Goal: Use online tool/utility: Utilize a website feature to perform a specific function

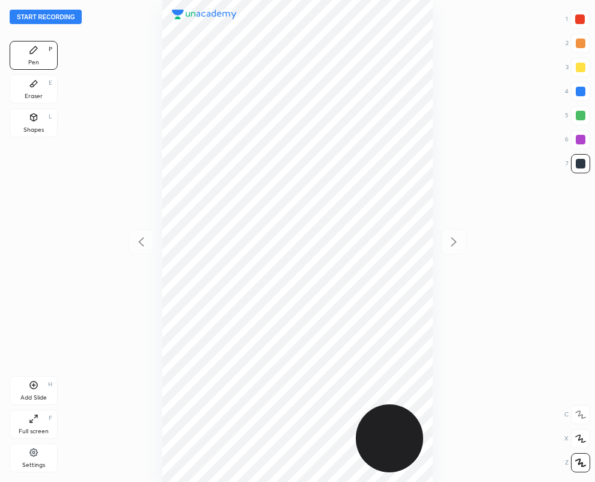
scroll to position [482, 403]
click at [32, 89] on div "Eraser E" at bounding box center [34, 89] width 48 height 29
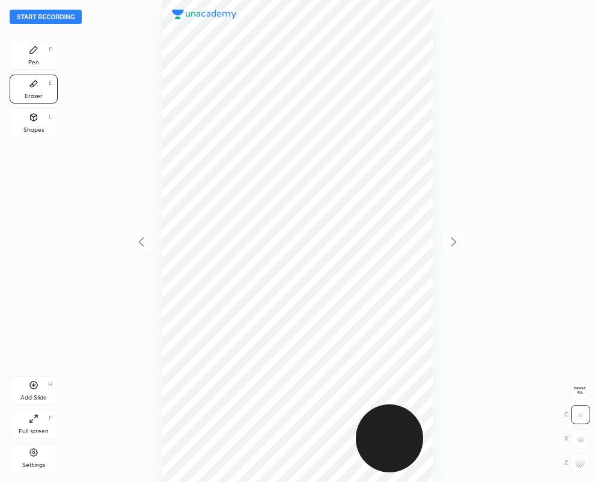
click at [35, 60] on div "Pen" at bounding box center [33, 63] width 11 height 6
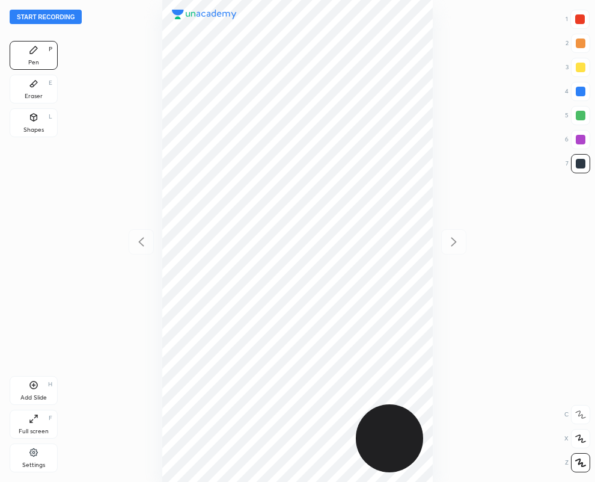
drag, startPoint x: 41, startPoint y: 87, endPoint x: 75, endPoint y: 110, distance: 41.2
click at [61, 106] on div "Start recording 1 2 3 4 5 6 7 R O A L C X Z Erase all C X Z Pen P Eraser E Shap…" at bounding box center [297, 241] width 595 height 482
drag, startPoint x: 39, startPoint y: 53, endPoint x: 124, endPoint y: 130, distance: 114.5
click at [40, 58] on div "Pen P" at bounding box center [34, 55] width 48 height 29
click at [39, 49] on div "Pen P" at bounding box center [34, 55] width 48 height 29
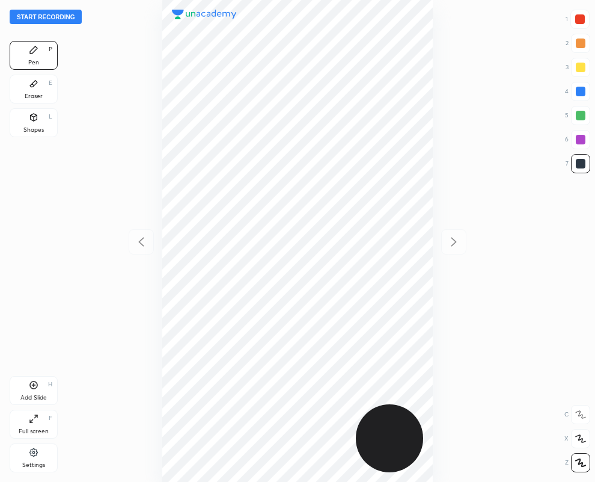
click at [11, 88] on div "Eraser E" at bounding box center [34, 89] width 48 height 29
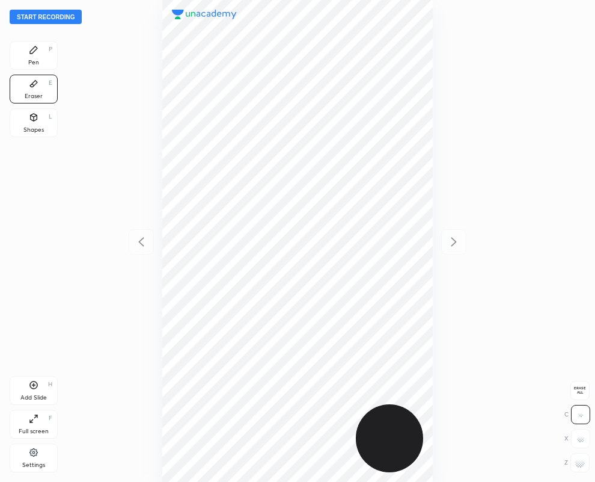
click at [579, 466] on rect at bounding box center [579, 466] width 1 height 1
click at [36, 61] on div "Pen" at bounding box center [33, 63] width 11 height 6
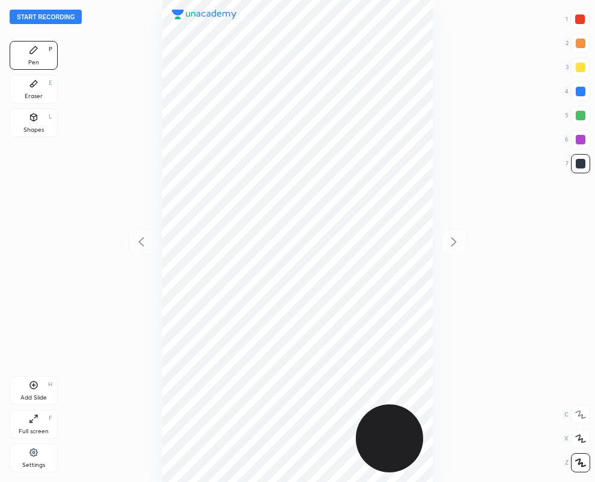
click at [32, 91] on div "Eraser E" at bounding box center [34, 89] width 48 height 29
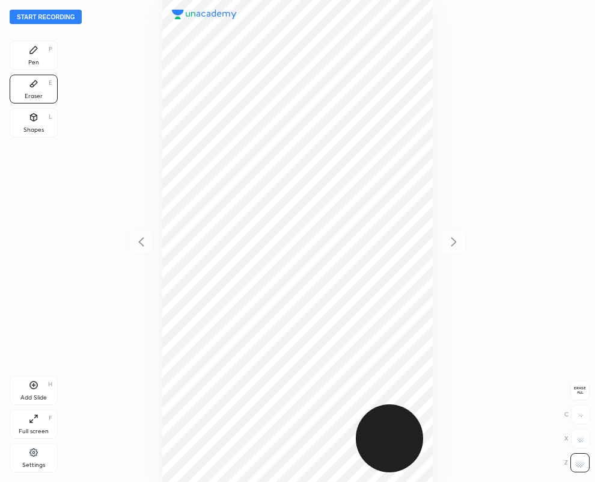
click at [34, 47] on icon at bounding box center [33, 49] width 7 height 7
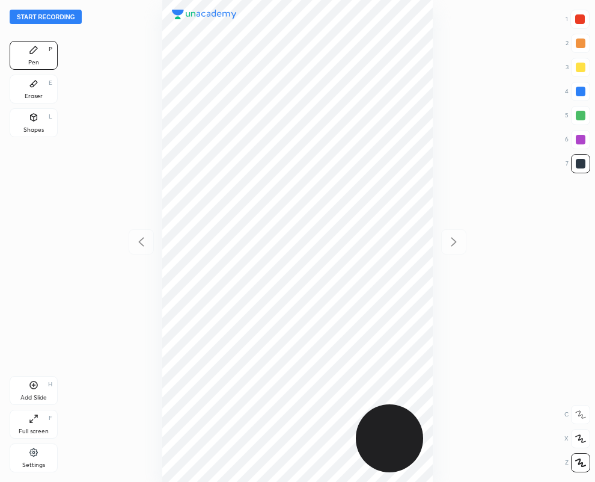
click at [584, 19] on div at bounding box center [580, 19] width 10 height 10
drag, startPoint x: 578, startPoint y: 94, endPoint x: 560, endPoint y: 105, distance: 21.5
click at [578, 96] on div at bounding box center [580, 91] width 19 height 19
click at [47, 128] on div "Shapes L" at bounding box center [34, 122] width 48 height 29
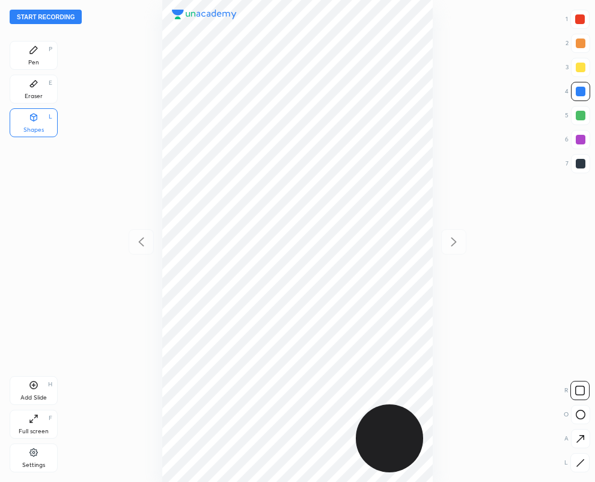
click at [45, 90] on div "Eraser E" at bounding box center [34, 89] width 48 height 29
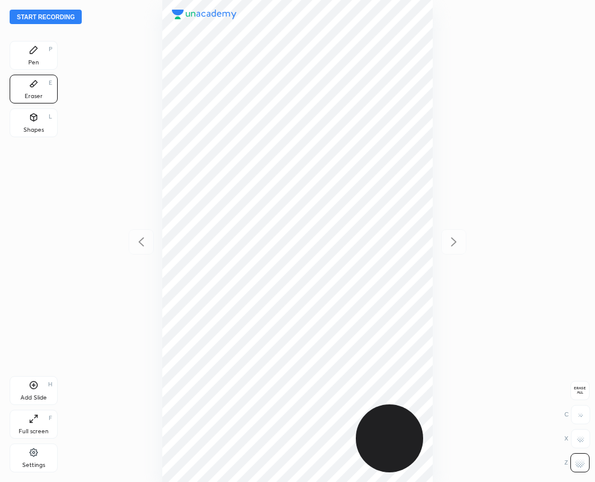
drag, startPoint x: 23, startPoint y: 61, endPoint x: 31, endPoint y: 58, distance: 8.1
click at [31, 58] on div "Pen P" at bounding box center [34, 55] width 48 height 29
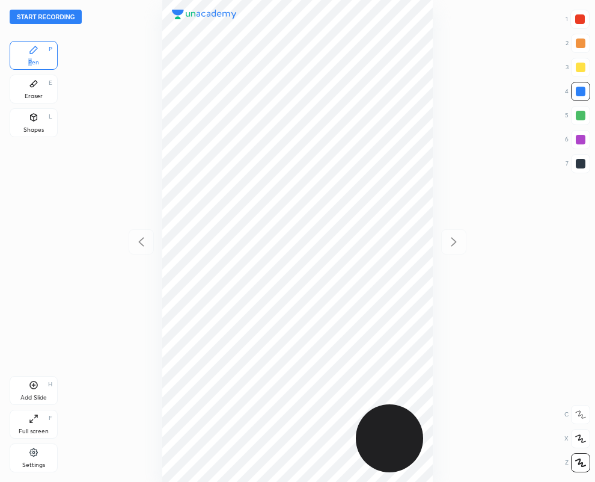
drag, startPoint x: 581, startPoint y: 164, endPoint x: 519, endPoint y: 180, distance: 64.0
click at [581, 165] on div at bounding box center [581, 164] width 10 height 10
drag, startPoint x: 585, startPoint y: 15, endPoint x: 540, endPoint y: 37, distance: 49.7
click at [585, 19] on div at bounding box center [579, 19] width 19 height 19
click at [35, 390] on div "Add Slide H" at bounding box center [34, 390] width 48 height 29
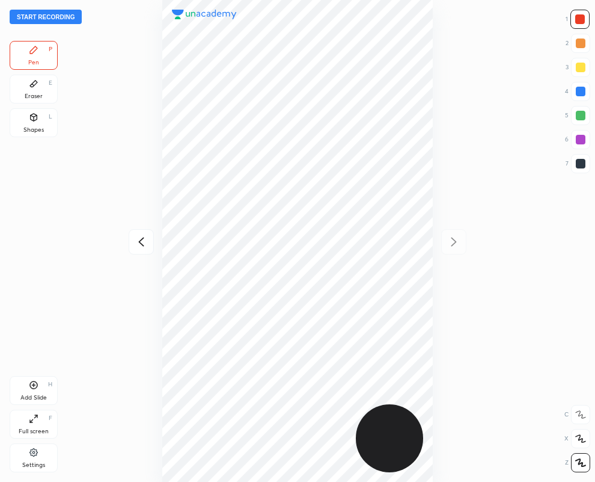
click at [583, 162] on div at bounding box center [581, 164] width 10 height 10
click at [144, 245] on icon at bounding box center [141, 241] width 14 height 14
drag, startPoint x: 582, startPoint y: 21, endPoint x: 460, endPoint y: 221, distance: 233.9
click at [582, 23] on div at bounding box center [580, 19] width 10 height 10
click at [451, 242] on icon at bounding box center [454, 241] width 14 height 14
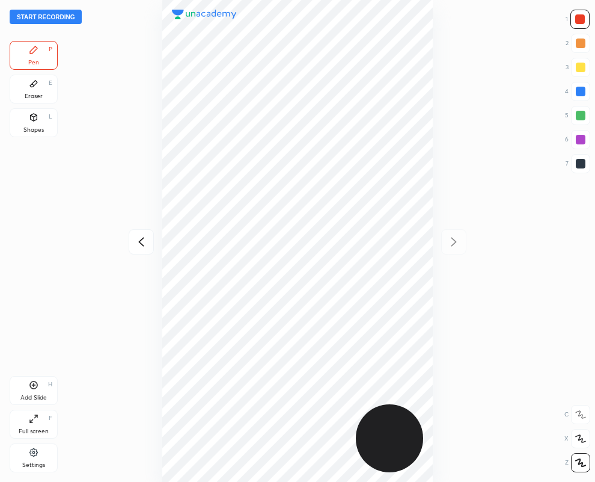
drag, startPoint x: 577, startPoint y: 166, endPoint x: 567, endPoint y: 167, distance: 10.2
click at [578, 164] on div at bounding box center [581, 164] width 10 height 10
click at [579, 92] on div at bounding box center [581, 92] width 10 height 10
click at [577, 164] on div at bounding box center [581, 164] width 10 height 10
drag, startPoint x: 29, startPoint y: 93, endPoint x: 133, endPoint y: 181, distance: 136.1
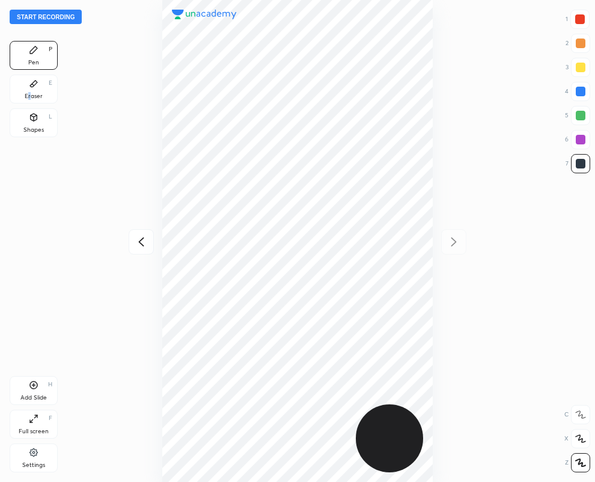
click at [31, 94] on div "Eraser" at bounding box center [34, 96] width 18 height 6
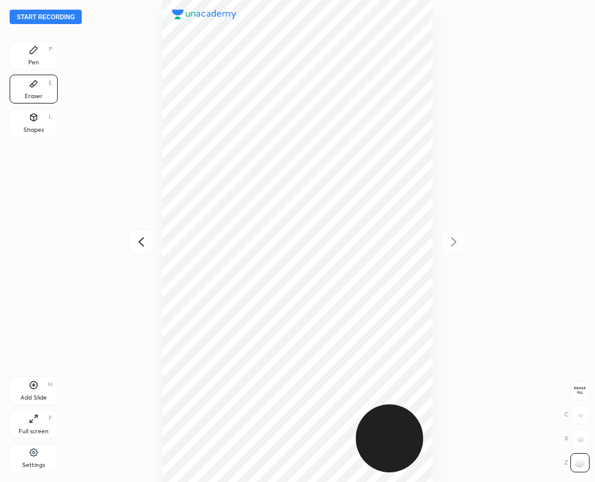
click at [34, 60] on div "Pen" at bounding box center [33, 63] width 11 height 6
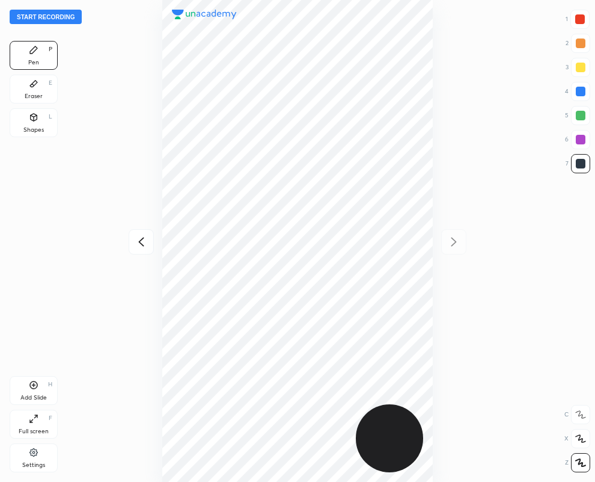
click at [584, 14] on div at bounding box center [579, 19] width 19 height 19
click at [581, 163] on div at bounding box center [581, 164] width 10 height 10
drag, startPoint x: 579, startPoint y: 19, endPoint x: 503, endPoint y: 85, distance: 101.1
click at [580, 25] on div at bounding box center [579, 19] width 19 height 19
click at [582, 168] on div at bounding box center [580, 163] width 19 height 19
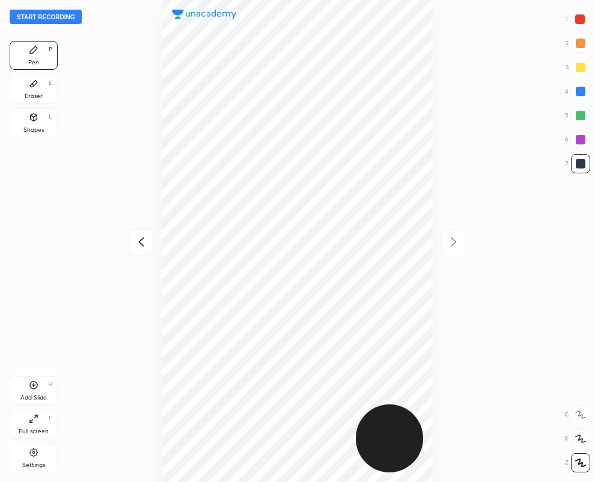
click at [36, 397] on div "Add Slide" at bounding box center [33, 397] width 26 height 6
click at [140, 243] on icon at bounding box center [140, 241] width 5 height 9
click at [454, 241] on icon at bounding box center [454, 241] width 14 height 14
click at [40, 93] on div "Eraser" at bounding box center [34, 96] width 18 height 6
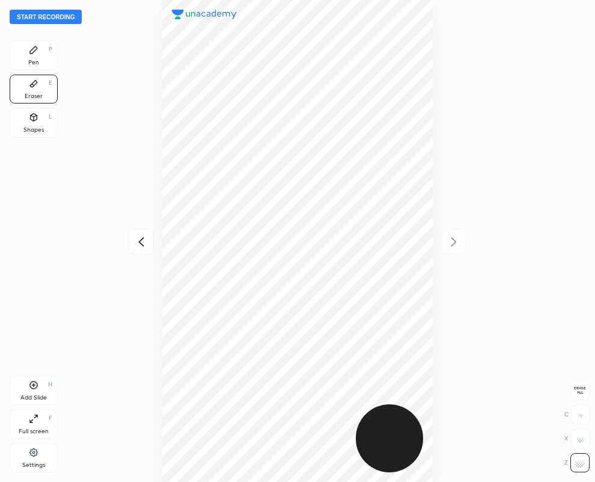
click at [33, 55] on div "Pen P" at bounding box center [34, 55] width 48 height 29
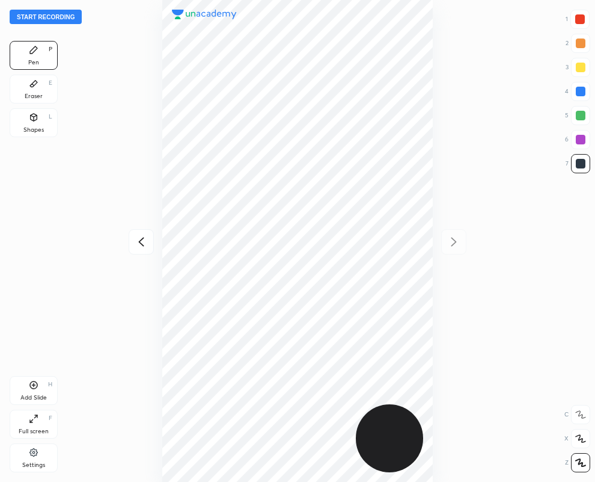
drag, startPoint x: 583, startPoint y: 94, endPoint x: 575, endPoint y: 97, distance: 8.9
click at [583, 94] on div at bounding box center [581, 92] width 10 height 10
drag, startPoint x: 579, startPoint y: 164, endPoint x: 453, endPoint y: 192, distance: 129.9
click at [580, 166] on div at bounding box center [581, 164] width 10 height 10
click at [38, 88] on icon at bounding box center [34, 84] width 10 height 10
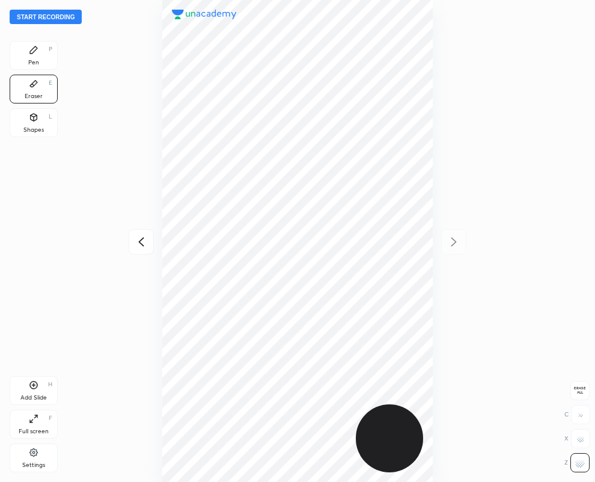
click at [38, 55] on div "Pen P" at bounding box center [34, 55] width 48 height 29
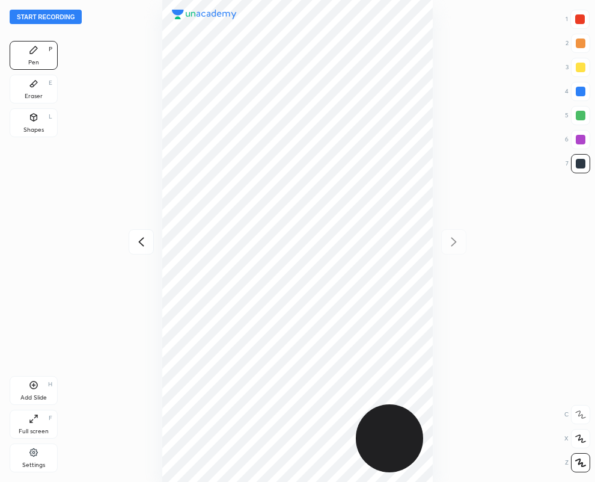
click at [29, 93] on div "Eraser" at bounding box center [34, 96] width 18 height 6
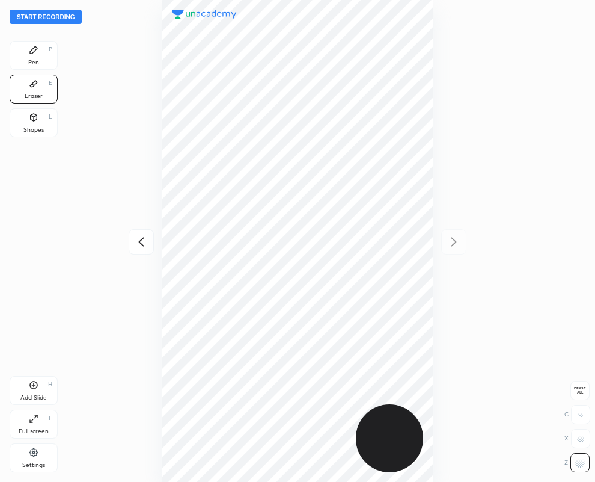
click at [38, 52] on div "Pen P" at bounding box center [34, 55] width 48 height 29
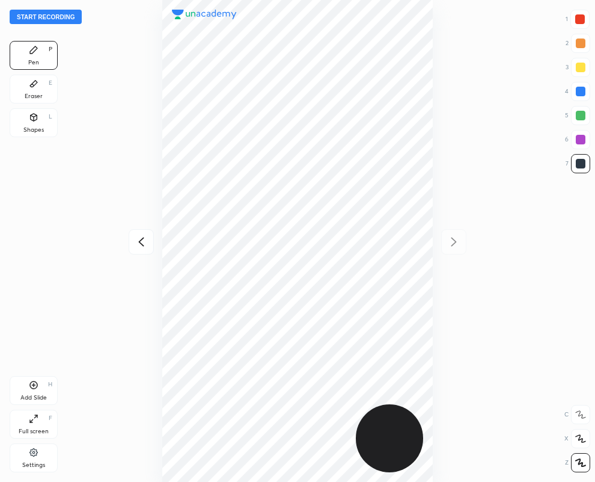
click at [581, 23] on div at bounding box center [580, 19] width 10 height 10
click at [32, 382] on icon at bounding box center [34, 385] width 10 height 10
click at [580, 92] on div at bounding box center [581, 92] width 10 height 10
drag, startPoint x: 582, startPoint y: 14, endPoint x: 561, endPoint y: 28, distance: 26.0
click at [583, 15] on div at bounding box center [579, 19] width 19 height 19
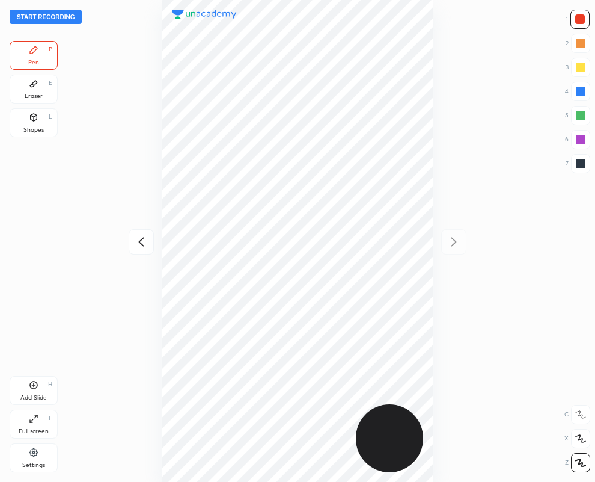
drag, startPoint x: 39, startPoint y: 90, endPoint x: 147, endPoint y: 218, distance: 166.8
click at [40, 91] on div "Eraser E" at bounding box center [34, 89] width 48 height 29
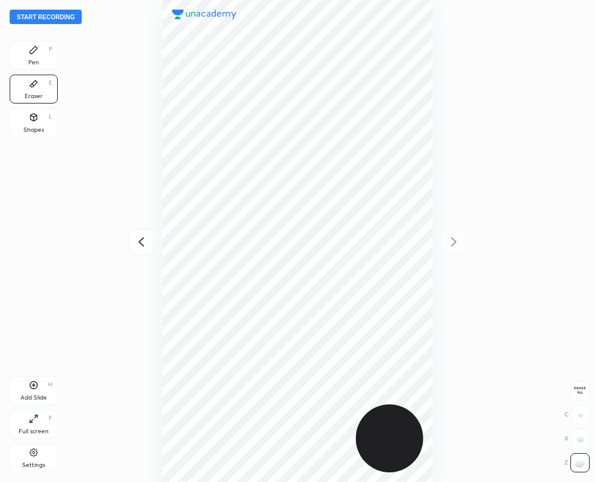
click at [30, 61] on div "Pen" at bounding box center [33, 63] width 11 height 6
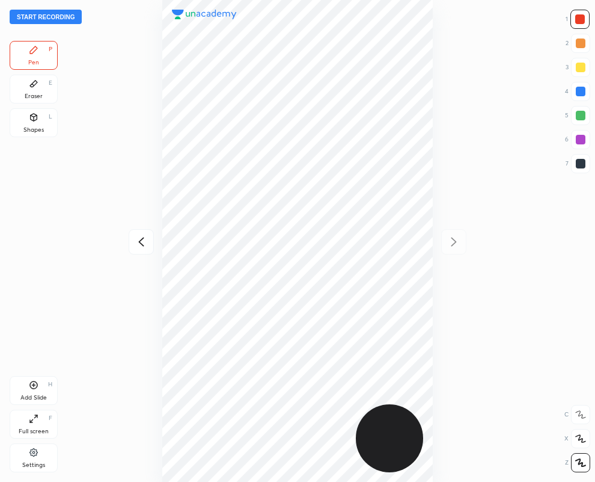
drag, startPoint x: 583, startPoint y: 162, endPoint x: 466, endPoint y: 157, distance: 117.3
click at [582, 162] on div at bounding box center [581, 164] width 10 height 10
click at [579, 91] on div at bounding box center [581, 92] width 10 height 10
click at [142, 239] on icon at bounding box center [141, 241] width 14 height 14
click at [144, 240] on icon at bounding box center [141, 241] width 14 height 14
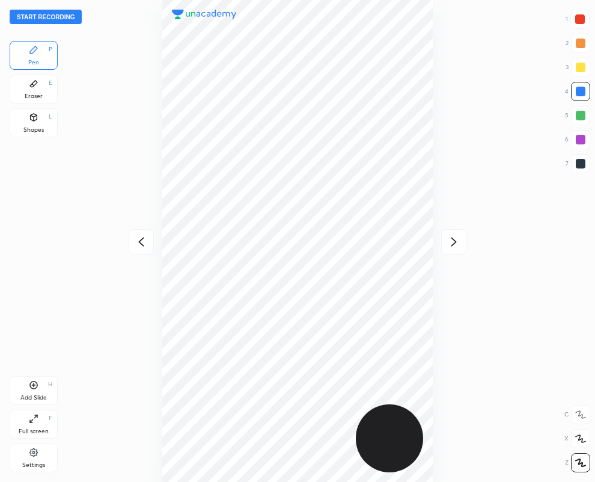
click at [144, 240] on icon at bounding box center [141, 241] width 14 height 14
click at [144, 240] on div at bounding box center [297, 241] width 403 height 482
click at [579, 17] on div at bounding box center [580, 19] width 10 height 10
drag, startPoint x: 577, startPoint y: 136, endPoint x: 471, endPoint y: 122, distance: 106.8
click at [575, 132] on div at bounding box center [580, 139] width 19 height 19
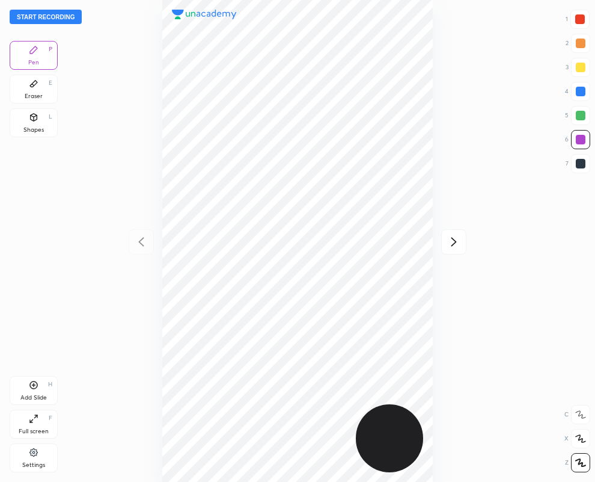
click at [41, 11] on button "Start recording" at bounding box center [46, 17] width 72 height 14
click at [456, 240] on icon at bounding box center [454, 241] width 14 height 14
click at [142, 237] on icon at bounding box center [141, 241] width 14 height 14
click at [451, 241] on icon at bounding box center [454, 241] width 14 height 14
click at [454, 242] on icon at bounding box center [454, 241] width 14 height 14
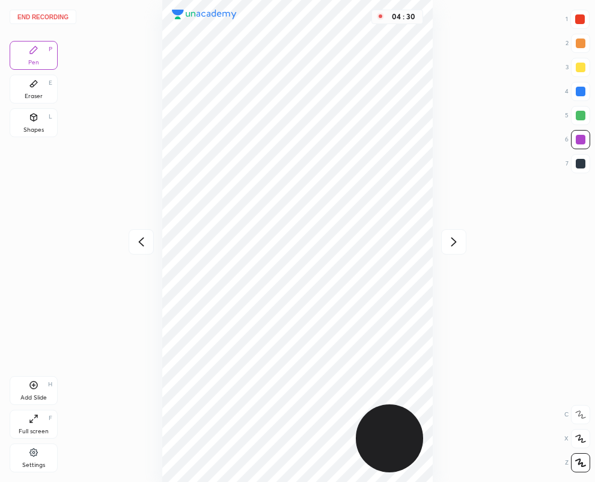
click at [451, 240] on icon at bounding box center [454, 241] width 14 height 14
click at [59, 15] on button "End recording" at bounding box center [43, 17] width 67 height 14
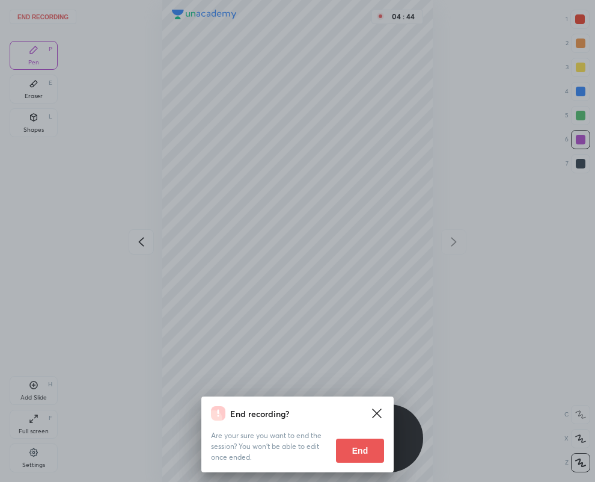
click at [343, 446] on button "End" at bounding box center [360, 450] width 48 height 24
